Goal: Complete application form: Complete application form

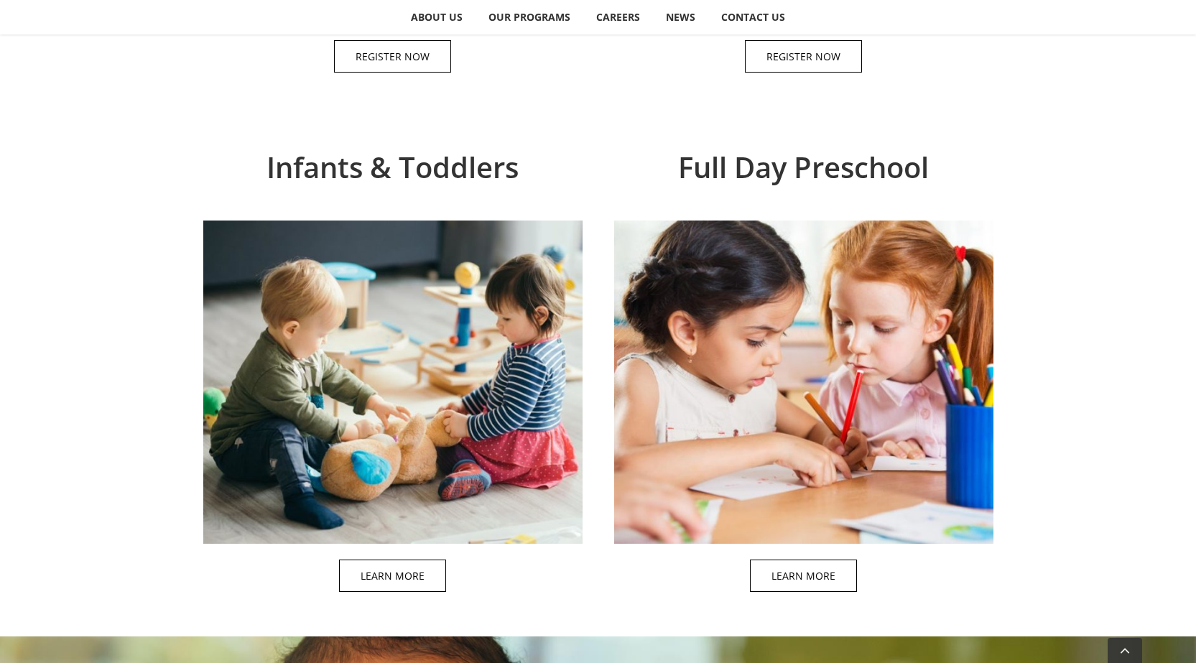
scroll to position [1221, 0]
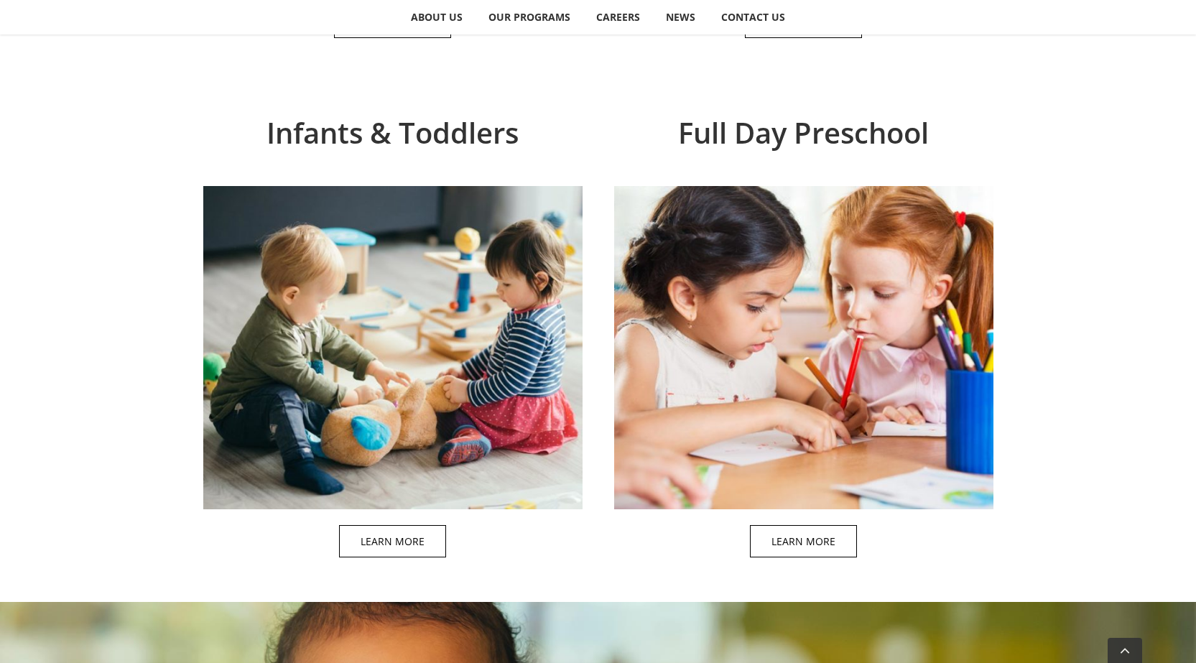
click at [404, 534] on span at bounding box center [407, 342] width 379 height 463
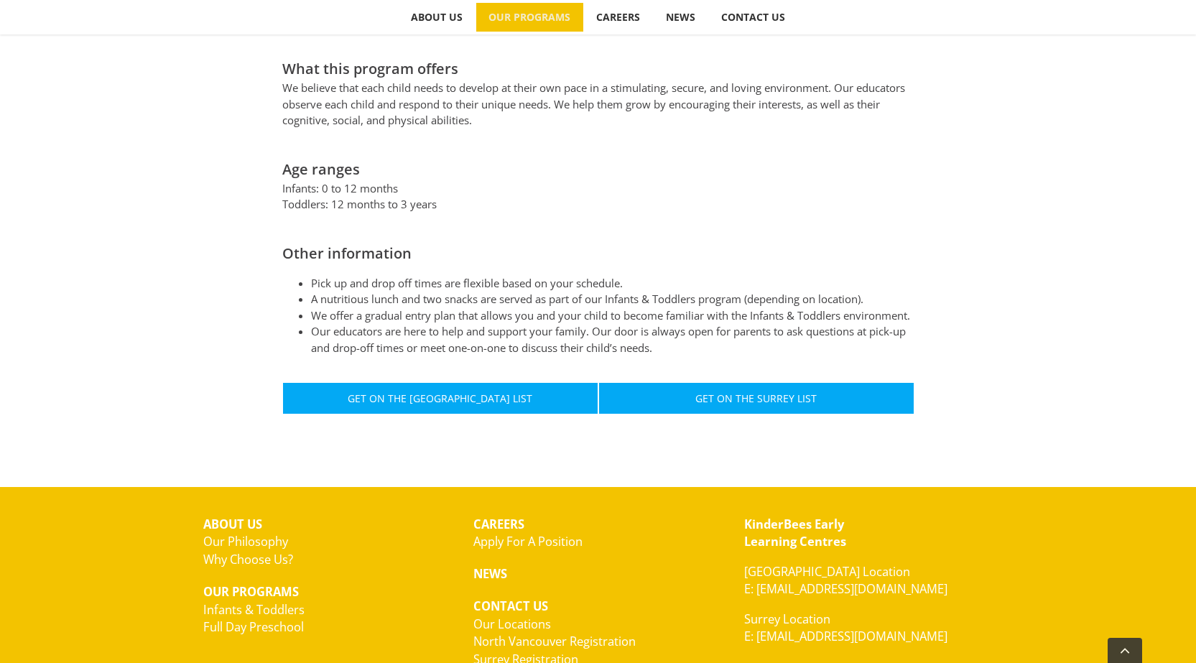
scroll to position [718, 0]
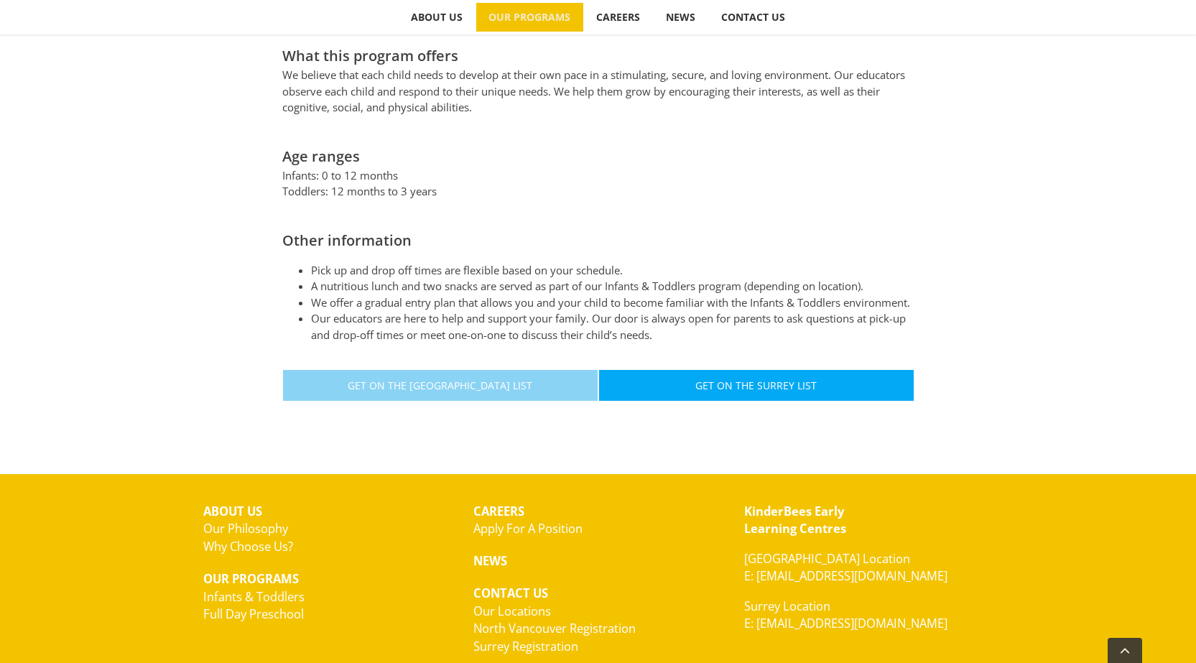
click at [492, 391] on link "Get On The North Vancouver List" at bounding box center [440, 385] width 316 height 32
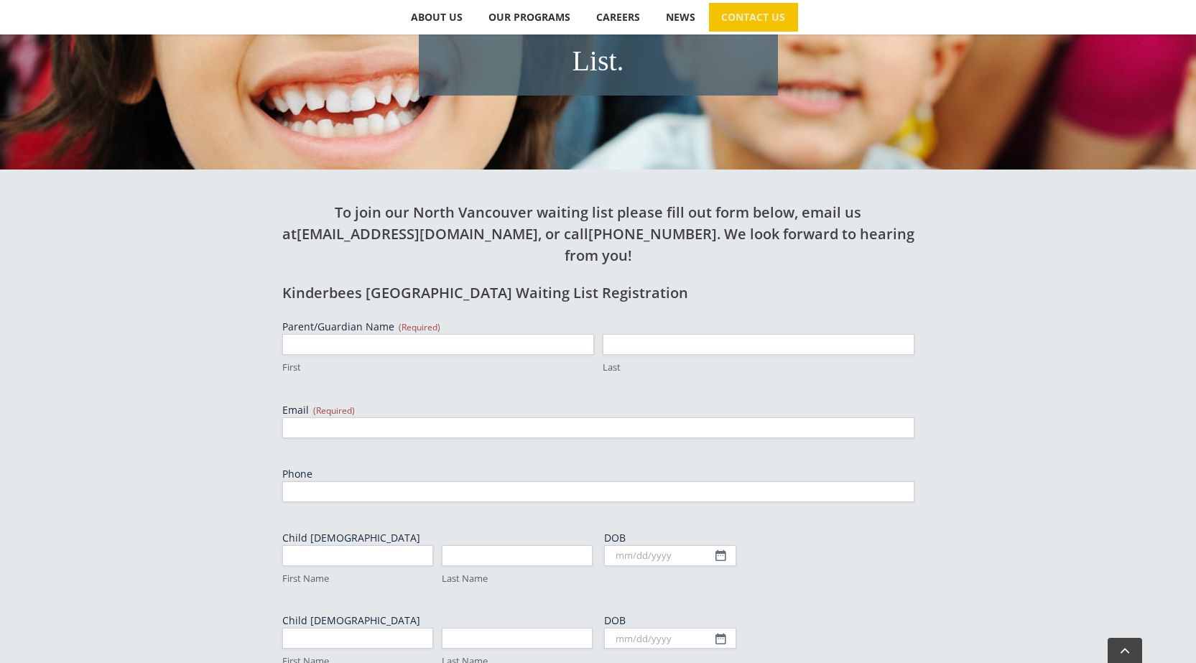
scroll to position [431, 0]
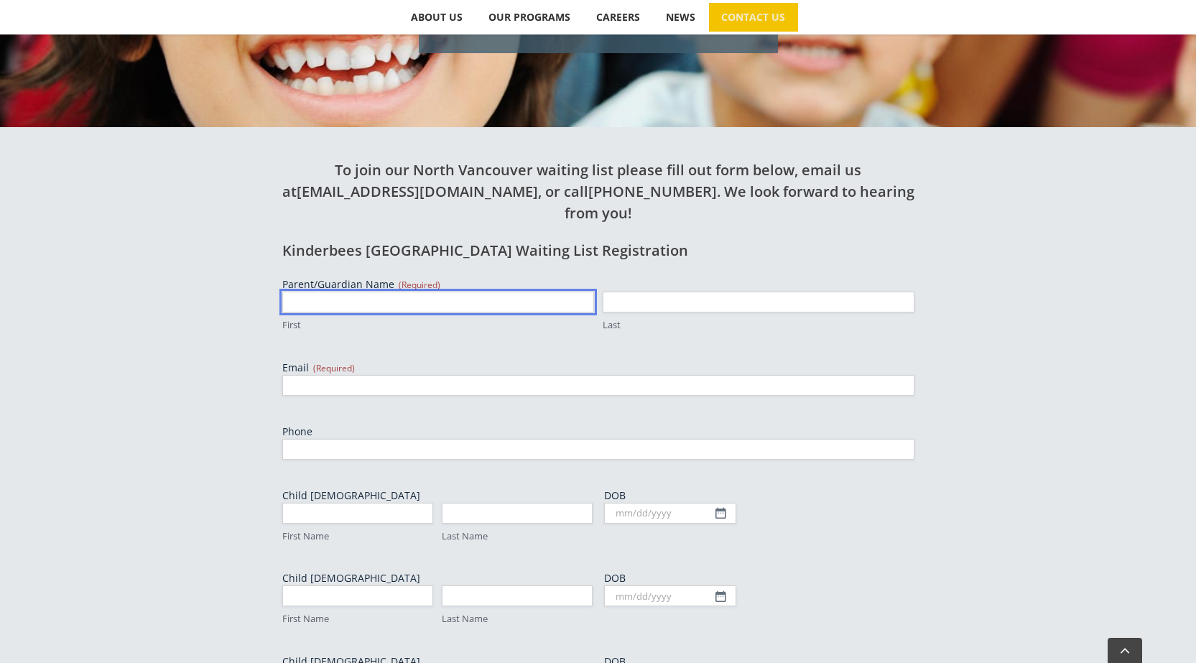
click at [410, 292] on input "First" at bounding box center [438, 302] width 312 height 21
type input "Umur"
type input "Peten"
type input "umurpetencpa@gmail.com"
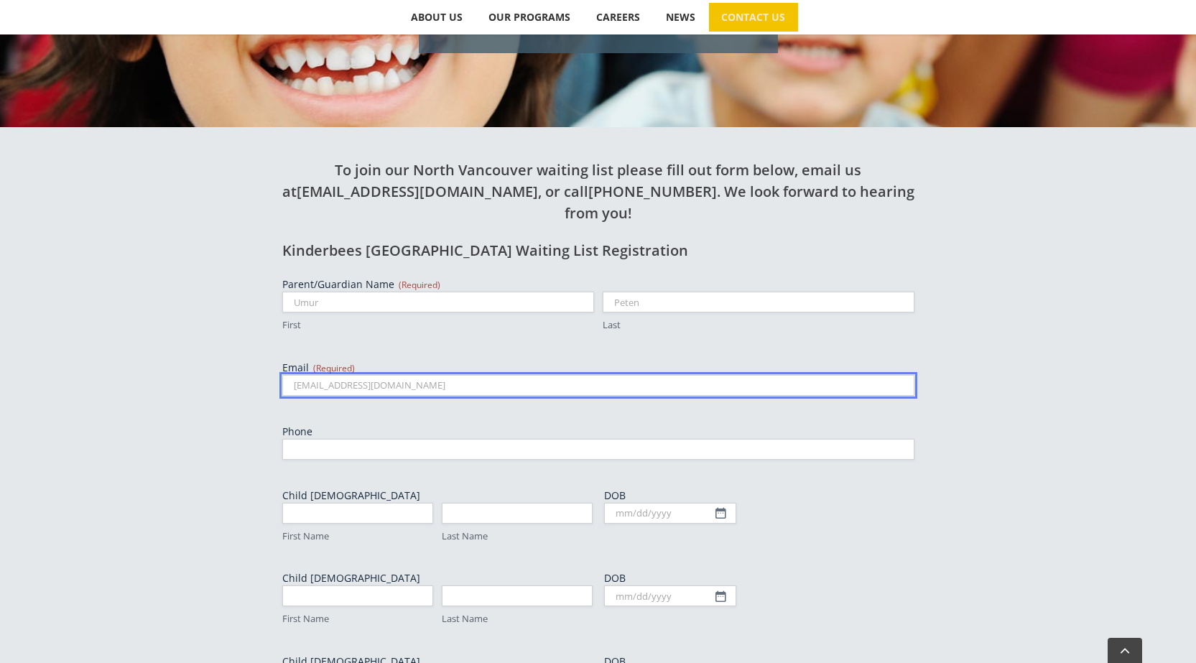
type input "6043668401"
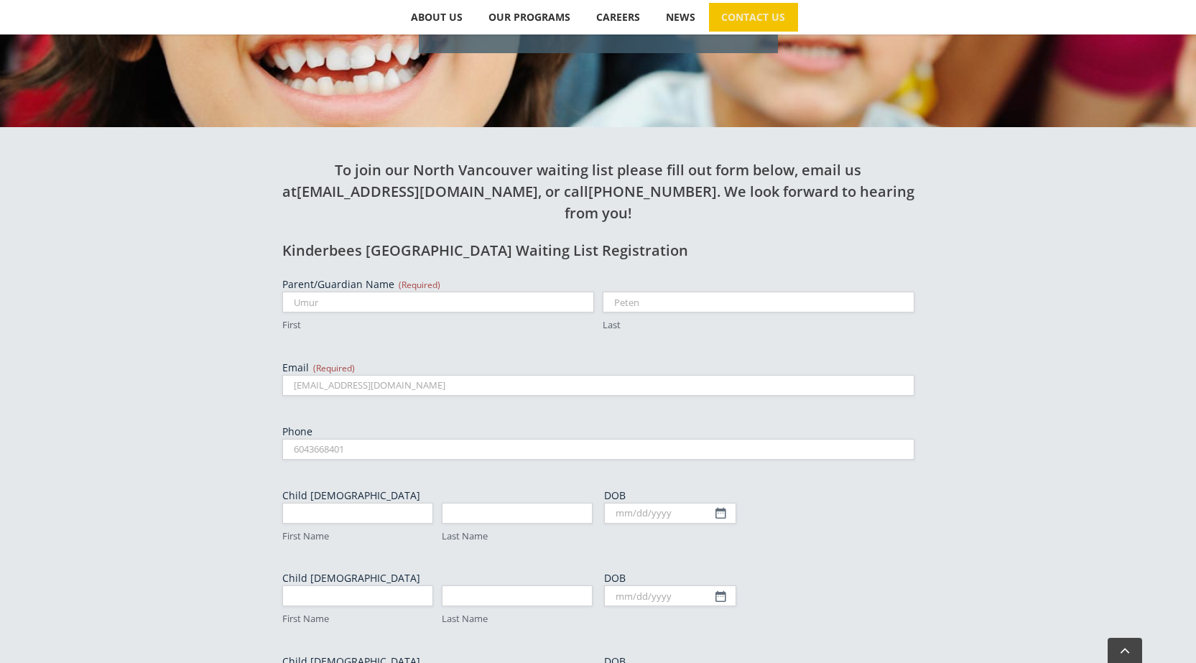
click at [96, 354] on div "To join our North Vancouver waiting list please fill out form below, email us a…" at bounding box center [598, 532] width 1196 height 811
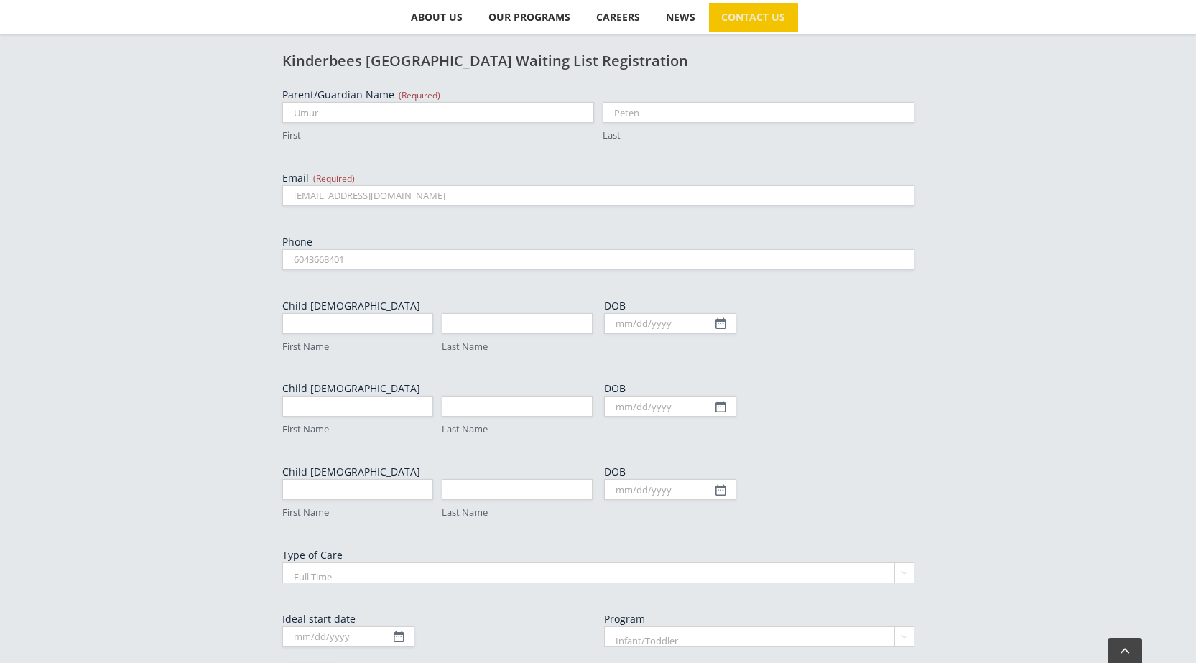
scroll to position [646, 0]
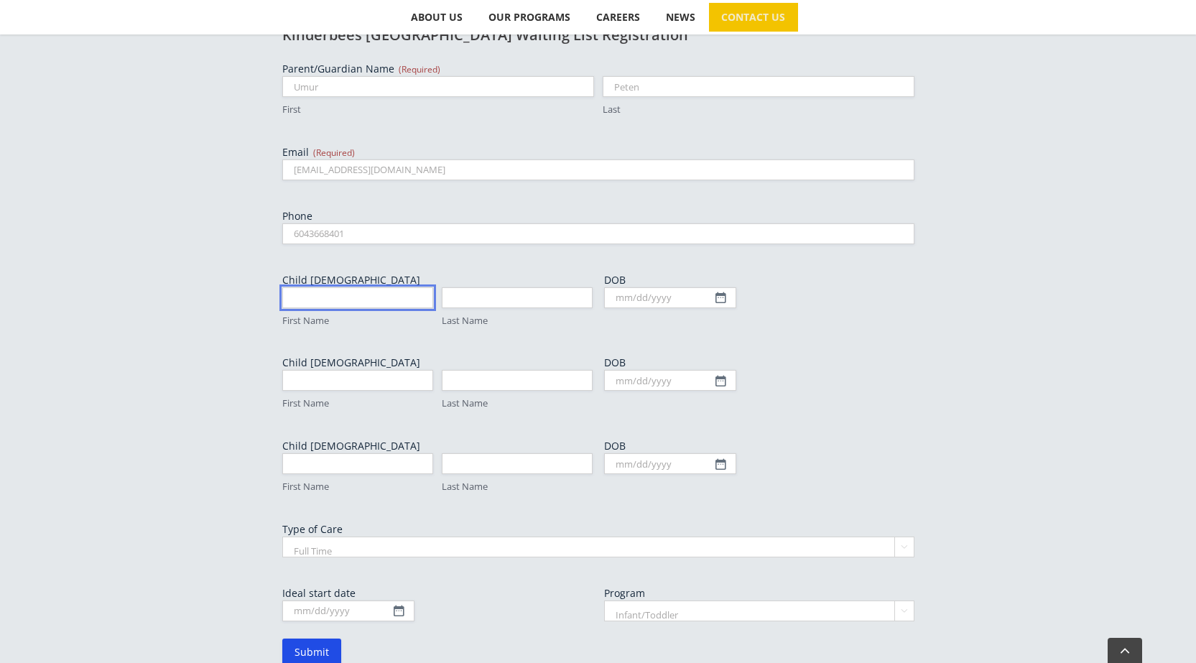
click at [338, 287] on input "First Name" at bounding box center [357, 297] width 151 height 21
type input "Leo"
type input "Peten"
click at [629, 287] on input "DOB" at bounding box center [670, 297] width 132 height 21
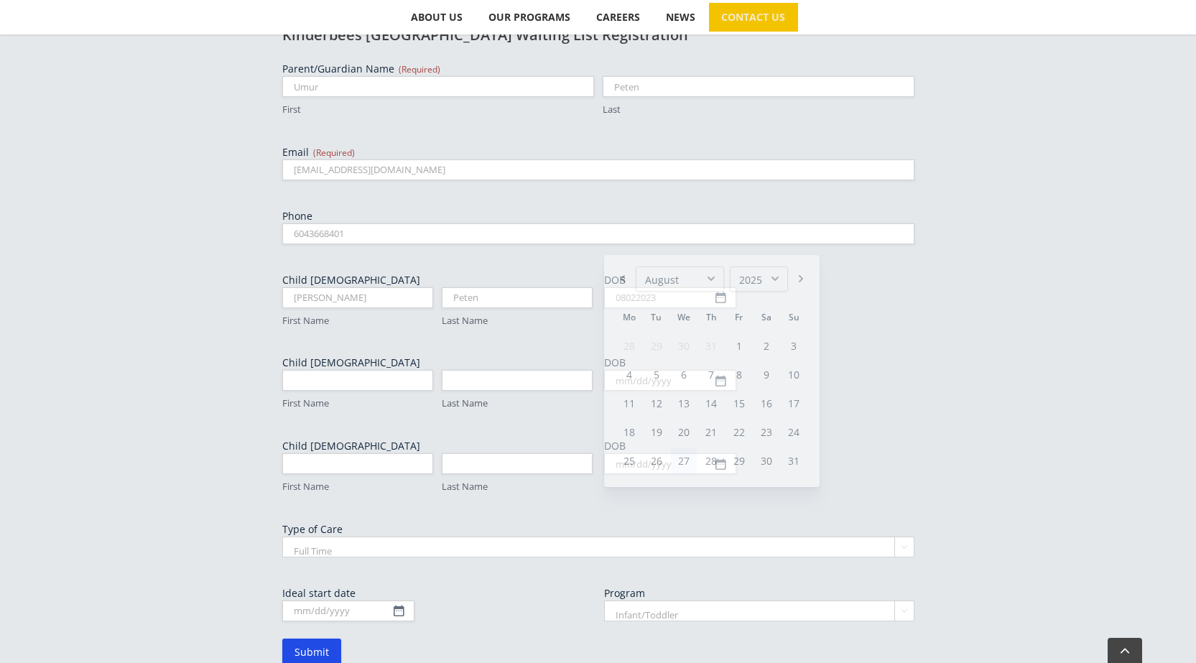
click at [239, 344] on div "To join our North Vancouver waiting list please fill out form below, email us a…" at bounding box center [598, 310] width 790 height 797
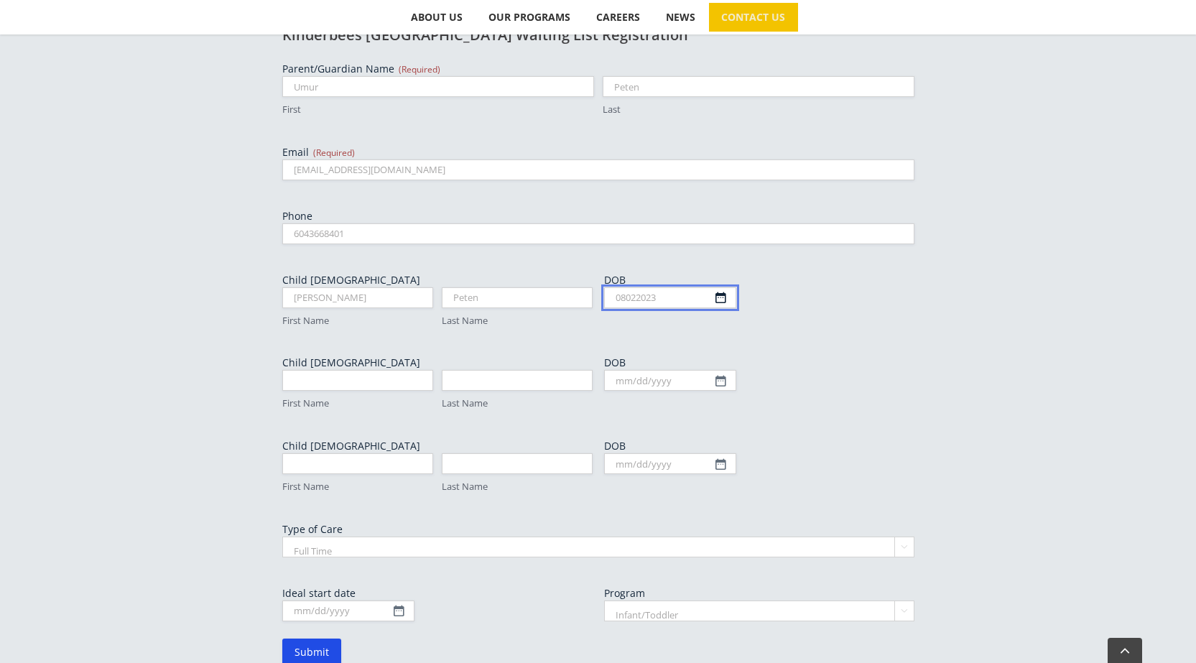
click at [720, 287] on input "08022023" at bounding box center [670, 297] width 132 height 21
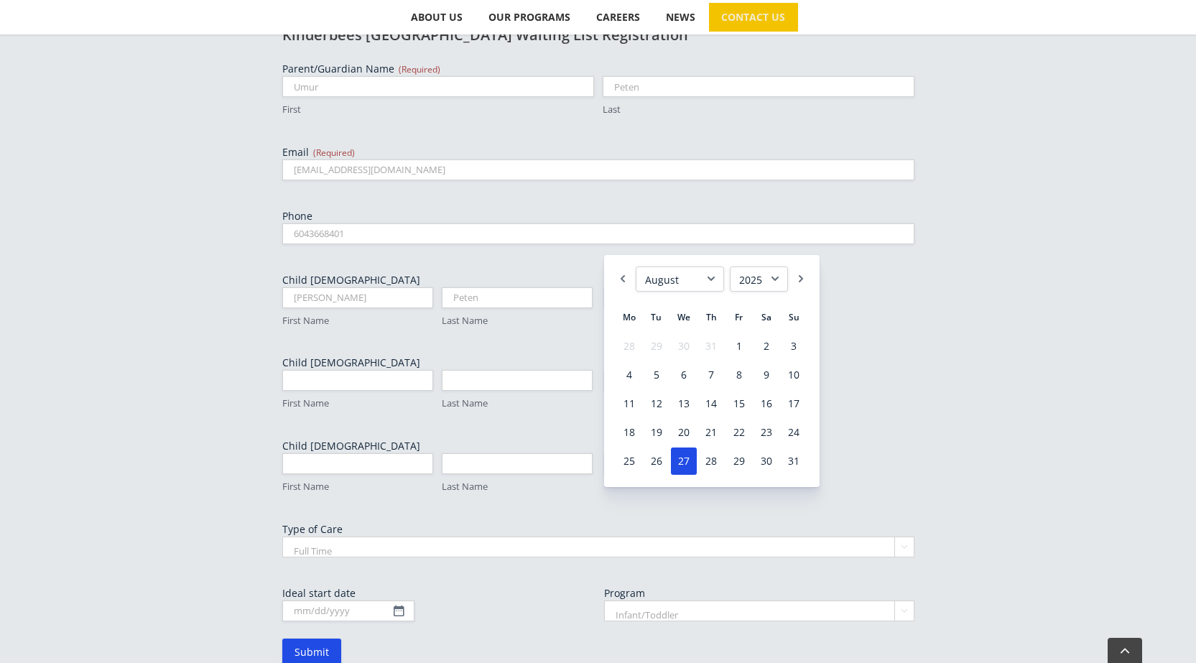
click at [755, 282] on select "1925 1926 1927 1928 1929 1930 1931 1932 1933 1934 1935 1936 1937 1938 1939 1940…" at bounding box center [759, 278] width 58 height 25
click at [687, 348] on link "2" at bounding box center [684, 346] width 26 height 27
type input "08/02/2023"
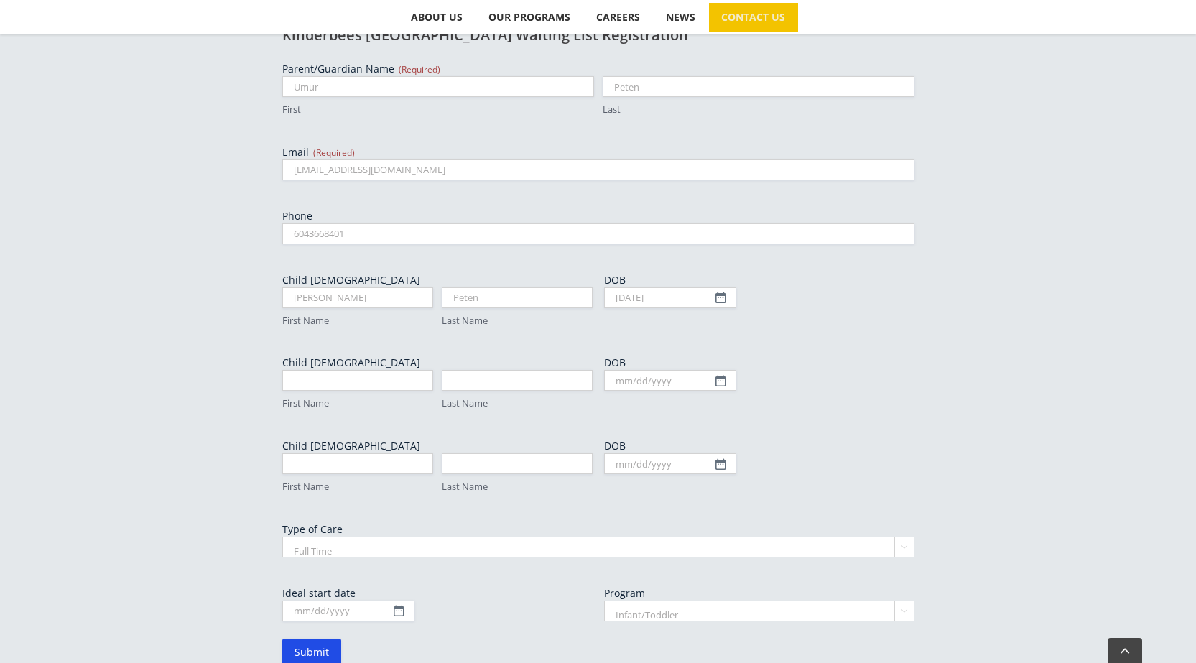
click at [1017, 341] on div "To join our North Vancouver waiting list please fill out form below, email us a…" at bounding box center [598, 317] width 1196 height 811
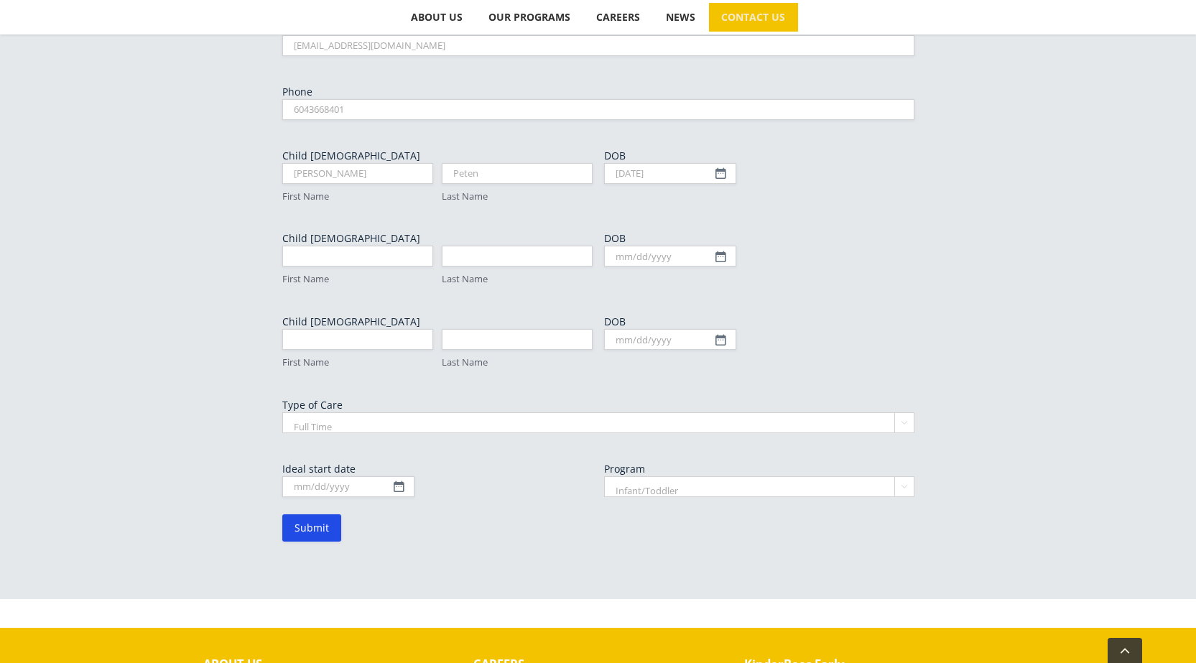
scroll to position [790, 0]
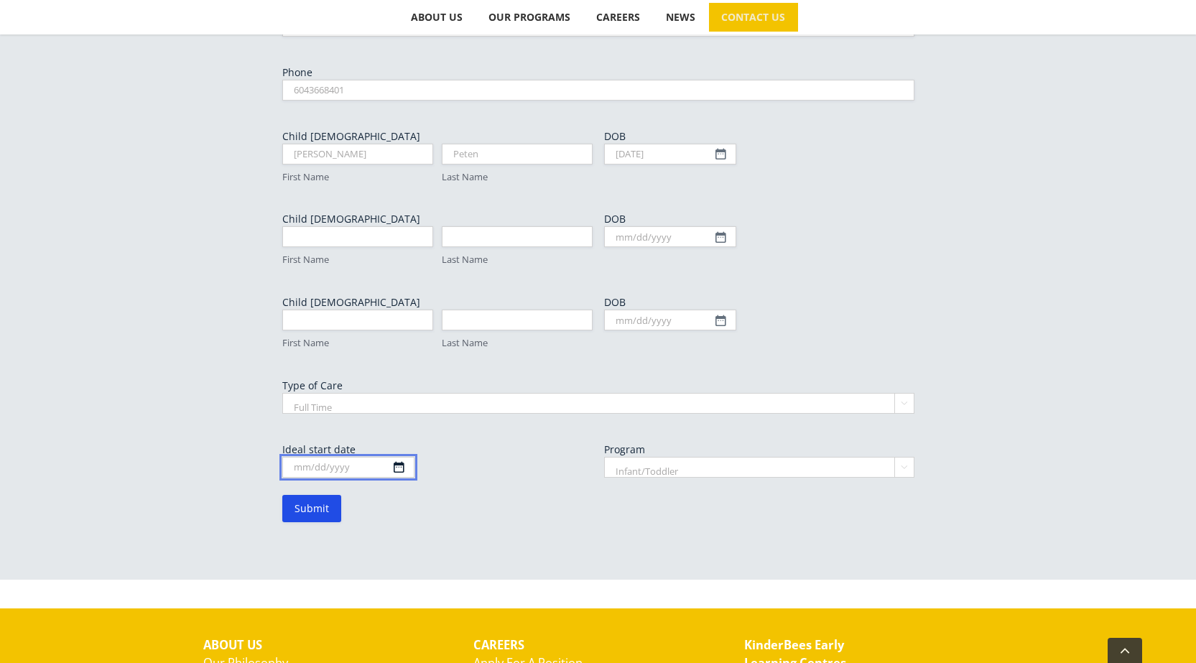
click at [399, 457] on input "Ideal start date" at bounding box center [348, 467] width 132 height 21
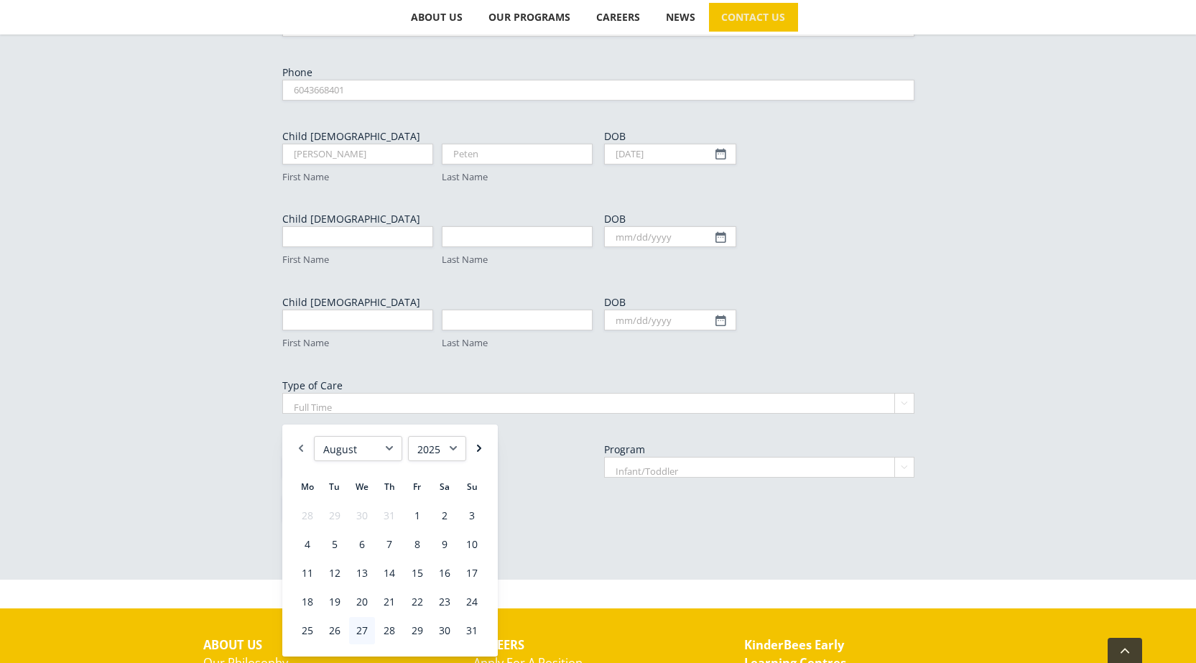
click at [479, 450] on link "Next" at bounding box center [479, 448] width 14 height 25
click at [306, 575] on link "15" at bounding box center [308, 573] width 26 height 27
type input "09/15/2025"
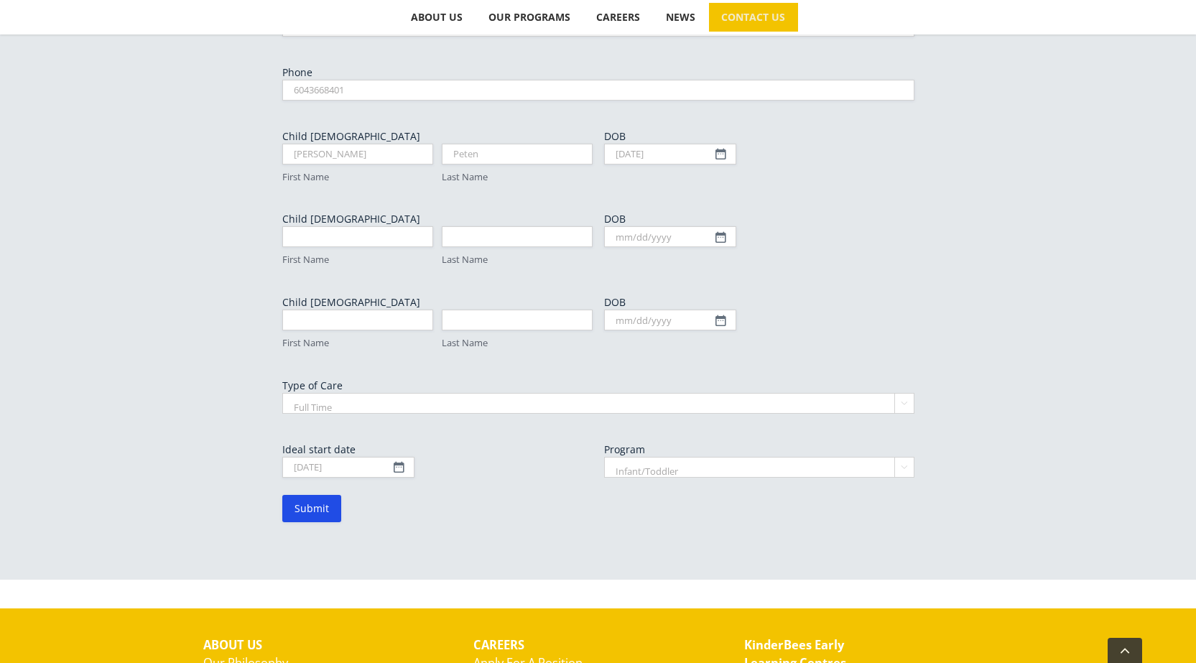
click at [493, 478] on div "To join our North Vancouver waiting list please fill out form below, email us a…" at bounding box center [598, 166] width 790 height 797
click at [299, 495] on input "Submit" at bounding box center [311, 508] width 59 height 27
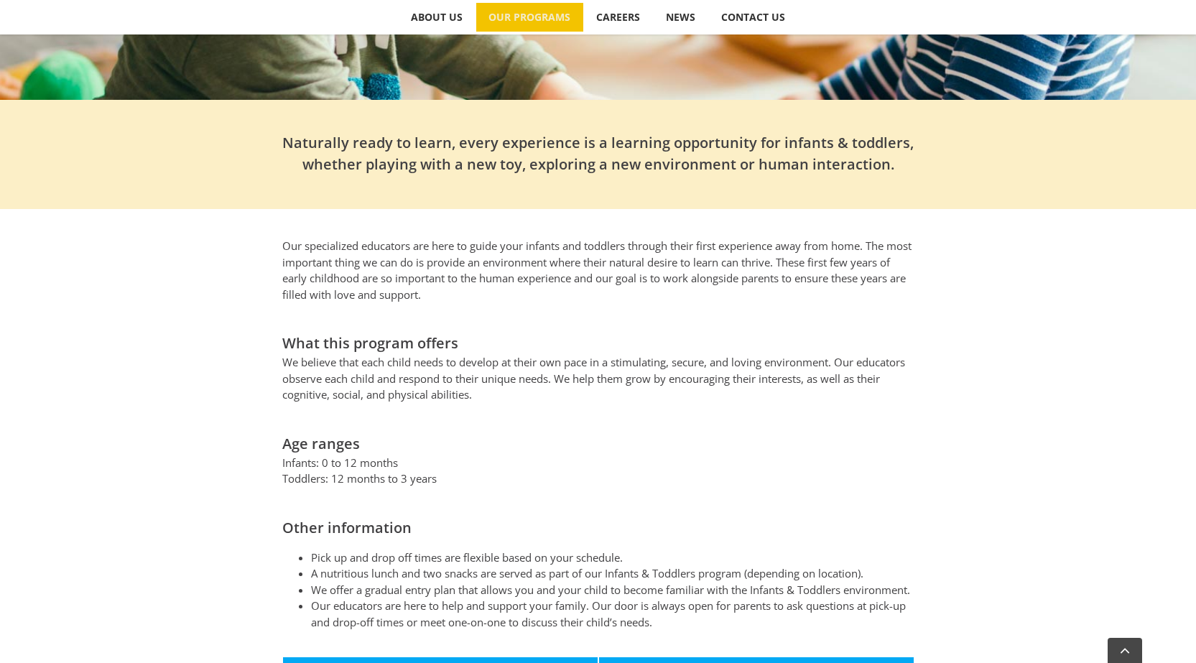
scroll to position [646, 0]
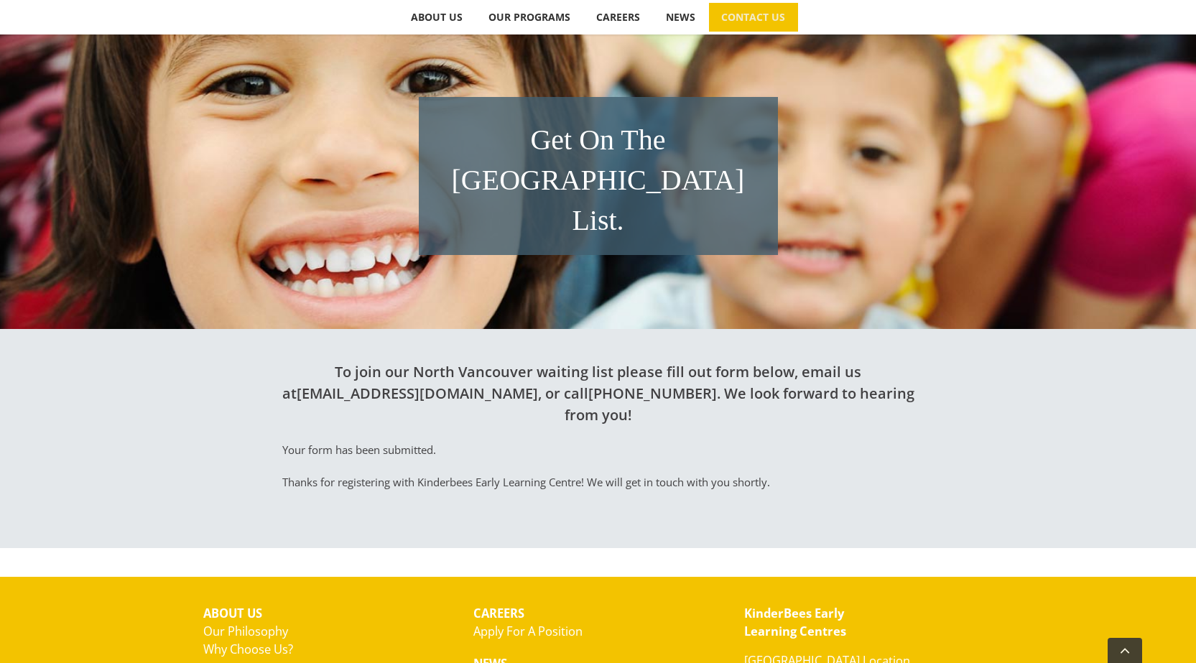
scroll to position [216, 0]
